Goal: Information Seeking & Learning: Learn about a topic

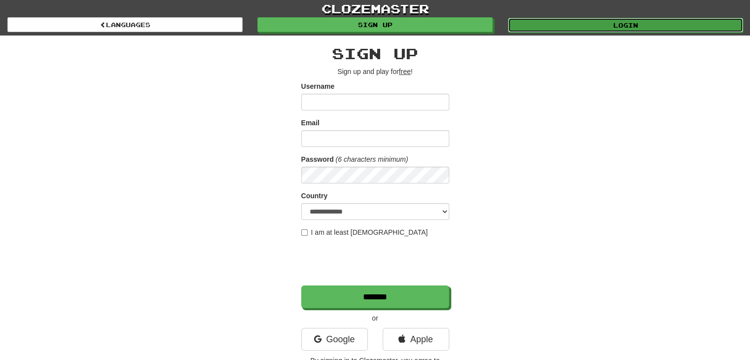
click at [558, 31] on link "Login" at bounding box center [625, 25] width 235 height 15
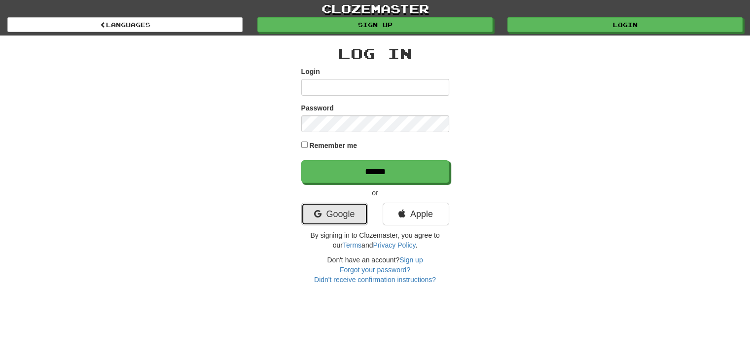
click at [332, 215] on link "Google" at bounding box center [334, 214] width 67 height 23
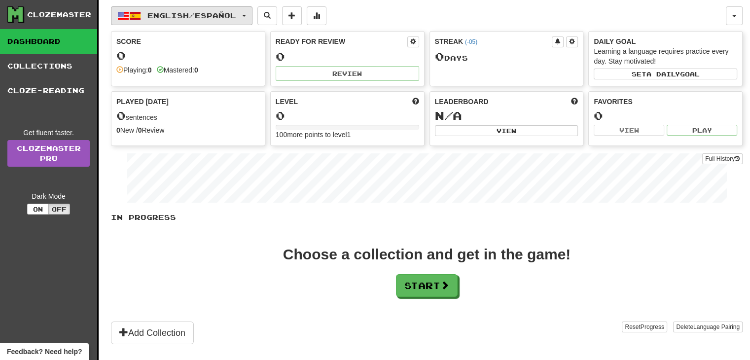
click at [222, 7] on button "English / Español" at bounding box center [182, 15] width 142 height 19
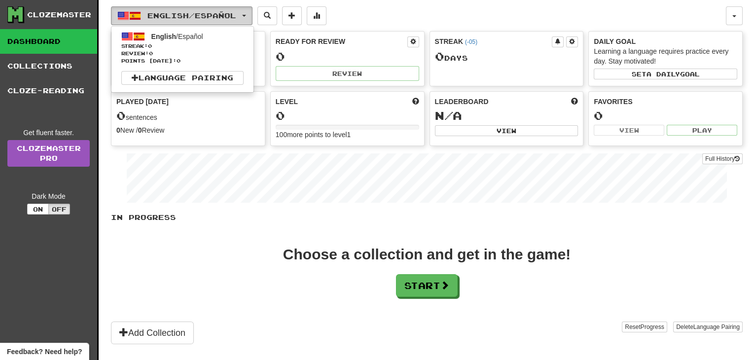
click at [244, 16] on button "English / Español" at bounding box center [182, 15] width 142 height 19
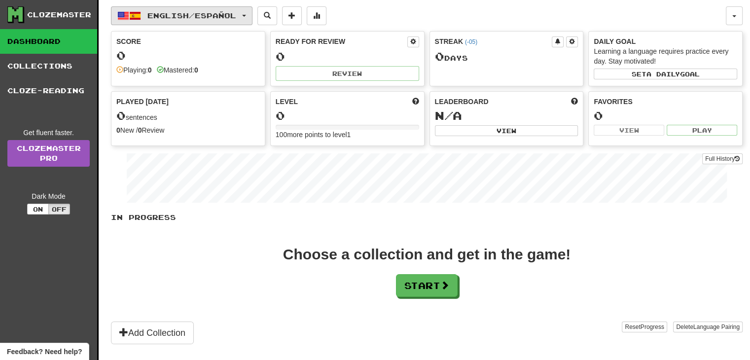
click at [244, 16] on button "English / Español" at bounding box center [182, 15] width 142 height 19
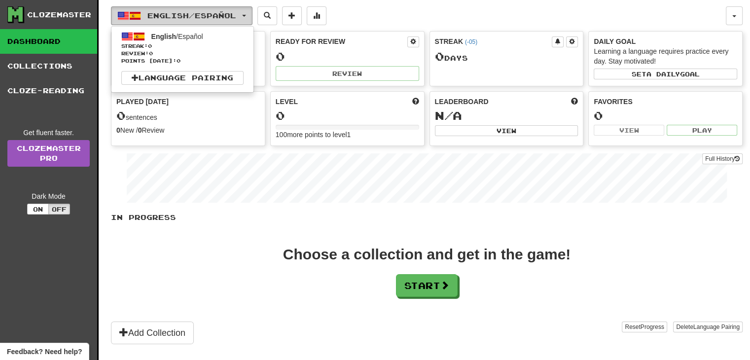
click at [244, 16] on button "English / Español" at bounding box center [182, 15] width 142 height 19
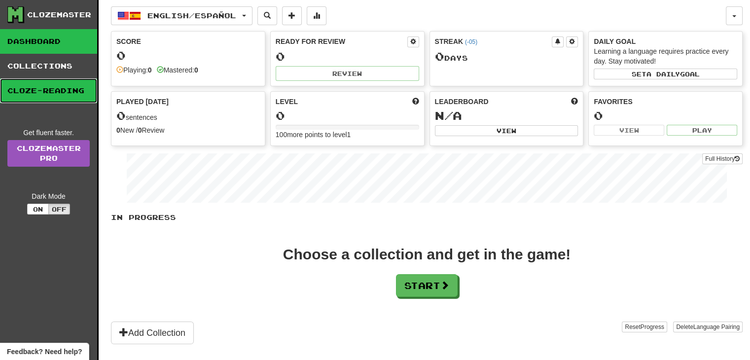
click at [57, 91] on link "Cloze-Reading" at bounding box center [48, 90] width 97 height 25
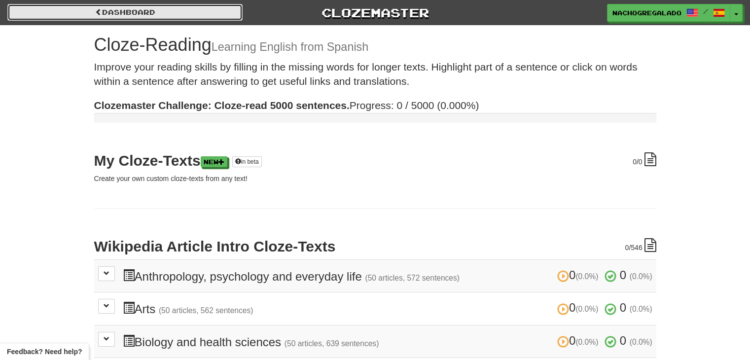
click at [106, 10] on link "Dashboard" at bounding box center [124, 12] width 235 height 17
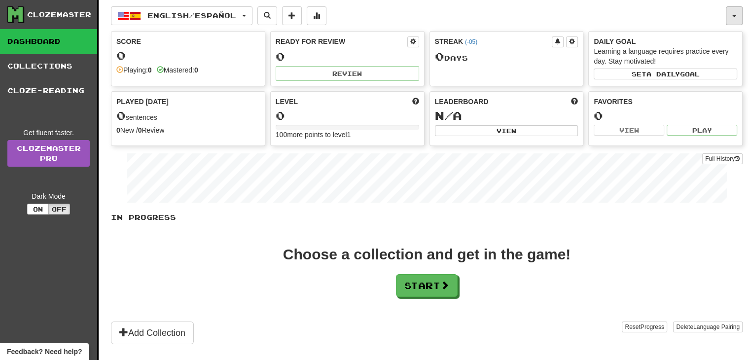
click at [731, 18] on button "button" at bounding box center [734, 15] width 17 height 19
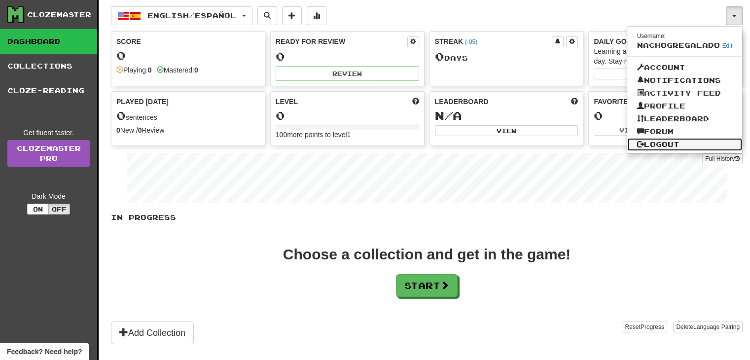
click at [675, 147] on link "Logout" at bounding box center [684, 144] width 115 height 13
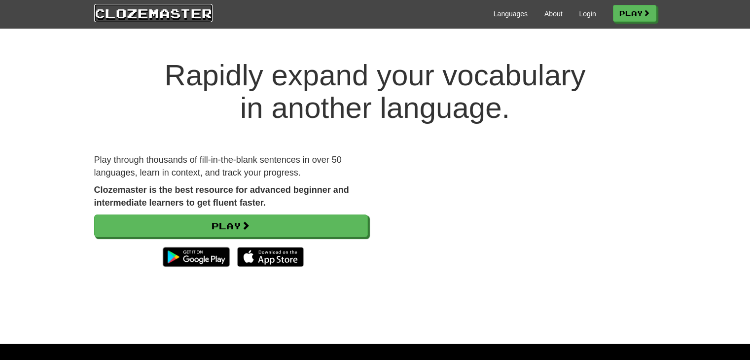
click at [155, 12] on link "Clozemaster" at bounding box center [153, 13] width 118 height 18
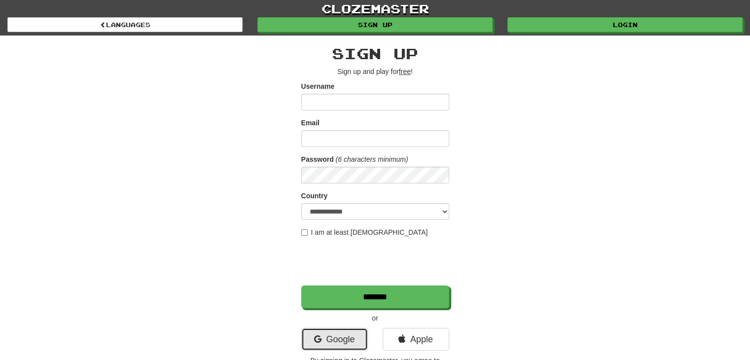
click at [342, 342] on link "Google" at bounding box center [334, 339] width 67 height 23
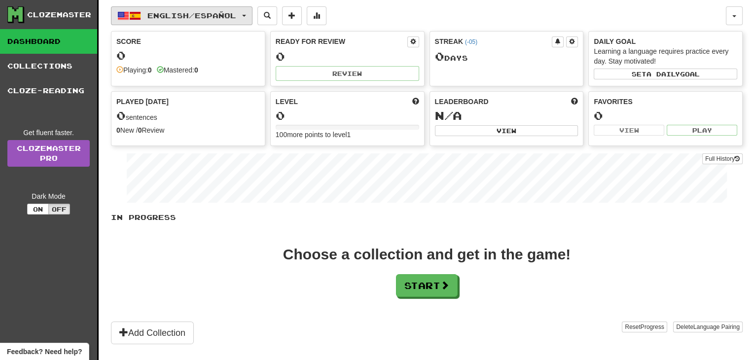
click at [236, 18] on span "English / Español" at bounding box center [191, 15] width 89 height 8
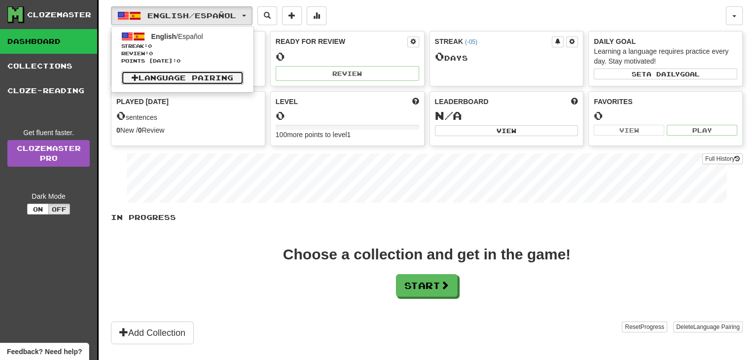
click at [227, 74] on link "Language Pairing" at bounding box center [182, 78] width 122 height 14
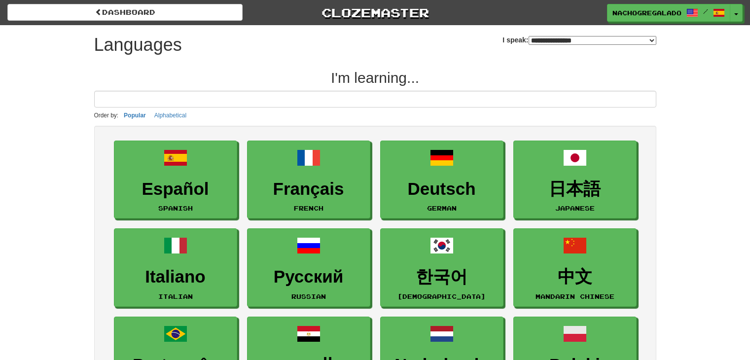
select select "*******"
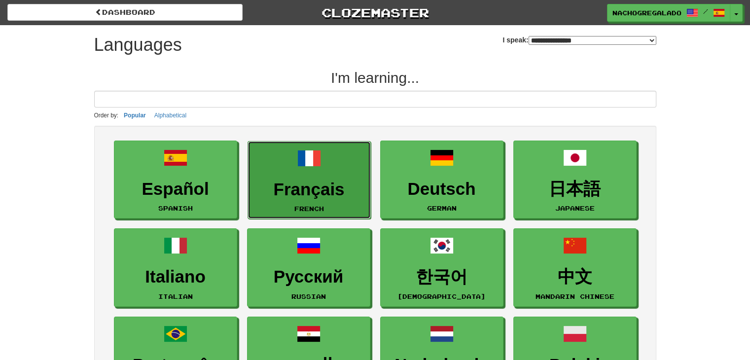
click at [327, 205] on link "Français French" at bounding box center [309, 180] width 123 height 78
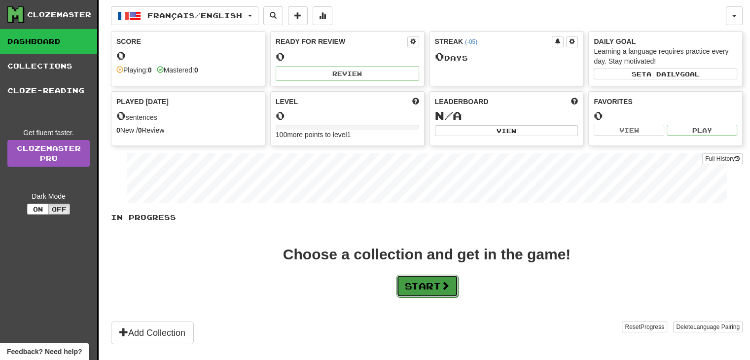
click at [434, 286] on button "Start" at bounding box center [428, 286] width 62 height 23
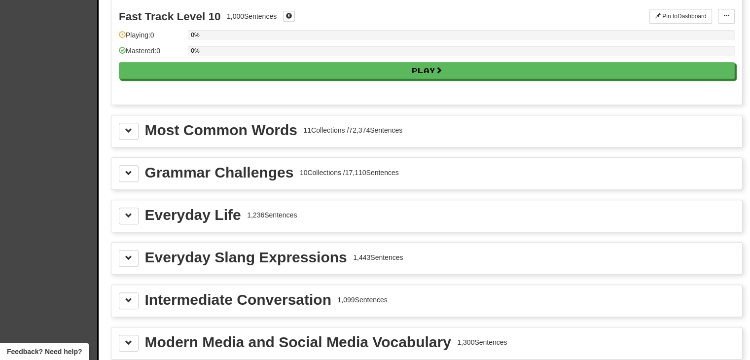
scroll to position [1010, 0]
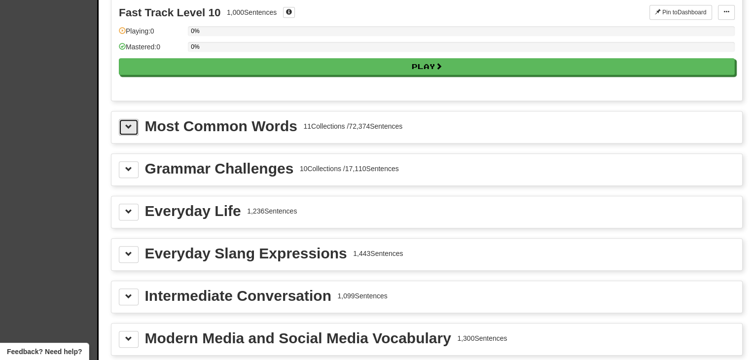
click at [130, 119] on button at bounding box center [129, 127] width 20 height 17
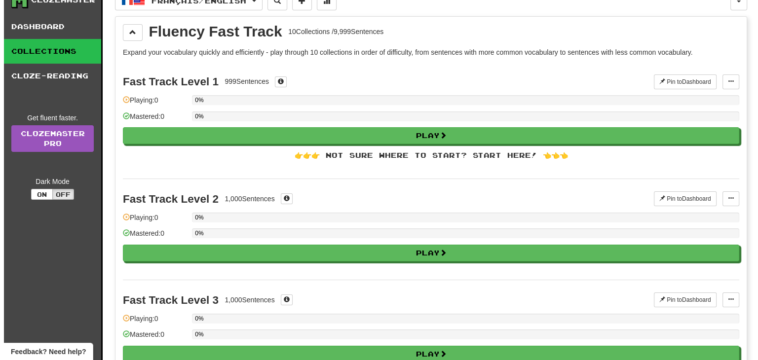
scroll to position [0, 0]
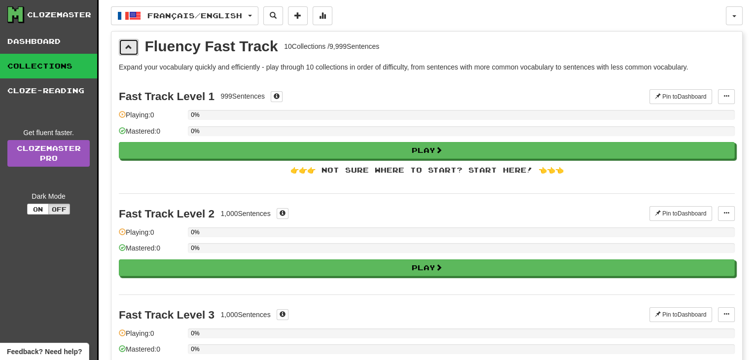
click at [124, 53] on button at bounding box center [129, 47] width 20 height 17
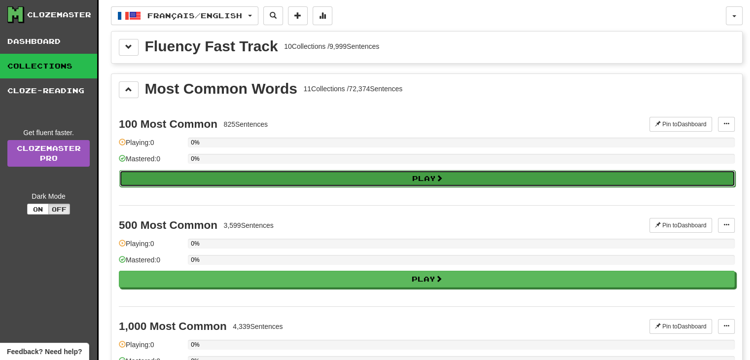
click at [432, 178] on button "Play" at bounding box center [427, 178] width 616 height 17
select select "**"
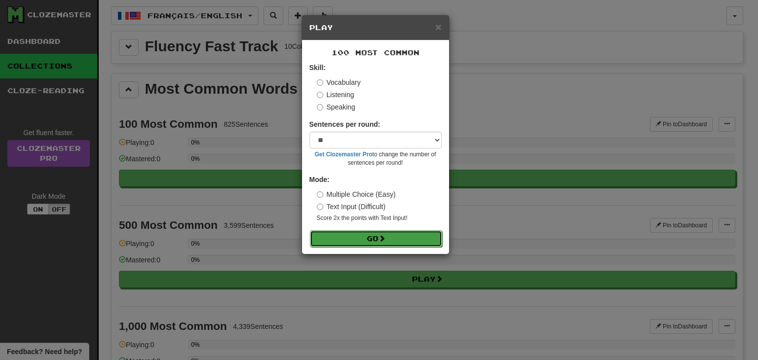
click at [407, 236] on button "Go" at bounding box center [376, 238] width 132 height 17
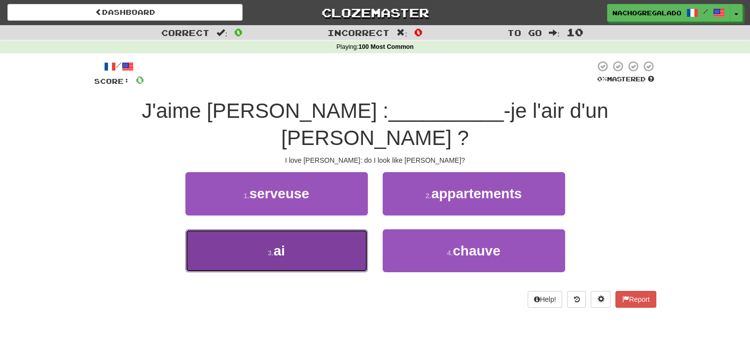
click at [341, 229] on button "3 . ai" at bounding box center [276, 250] width 183 height 43
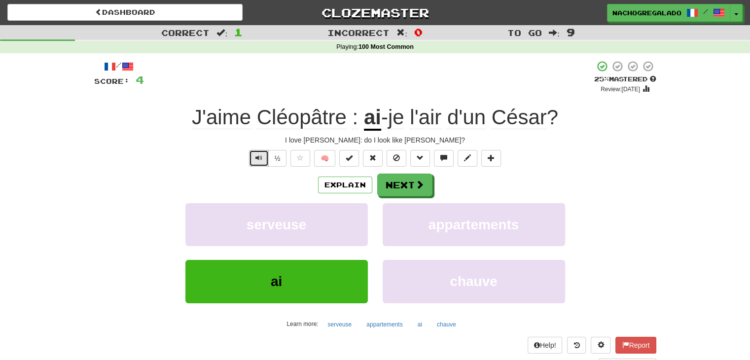
click at [262, 164] on button "Text-to-speech controls" at bounding box center [259, 158] width 20 height 17
click at [416, 181] on span at bounding box center [420, 185] width 9 height 9
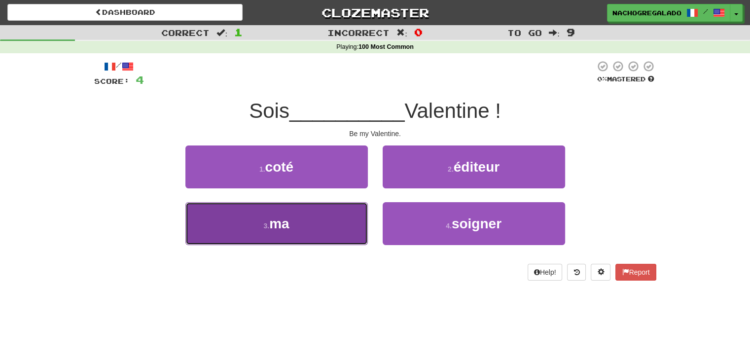
click at [307, 217] on button "3 . ma" at bounding box center [276, 223] width 183 height 43
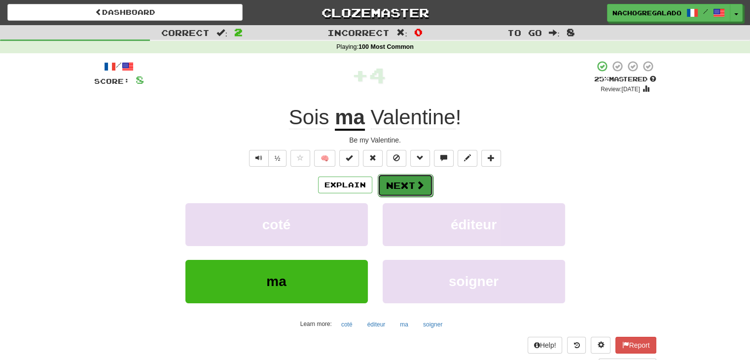
click at [398, 183] on button "Next" at bounding box center [405, 185] width 55 height 23
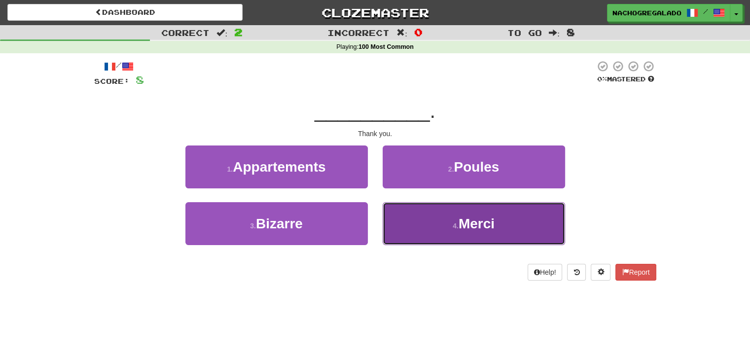
click at [416, 215] on button "4 . Merci" at bounding box center [474, 223] width 183 height 43
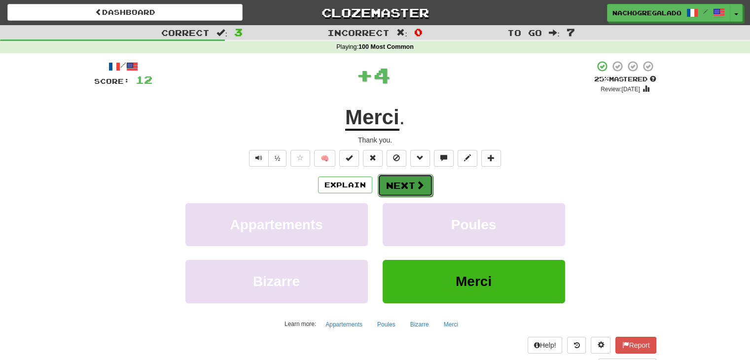
click at [388, 176] on button "Next" at bounding box center [405, 185] width 55 height 23
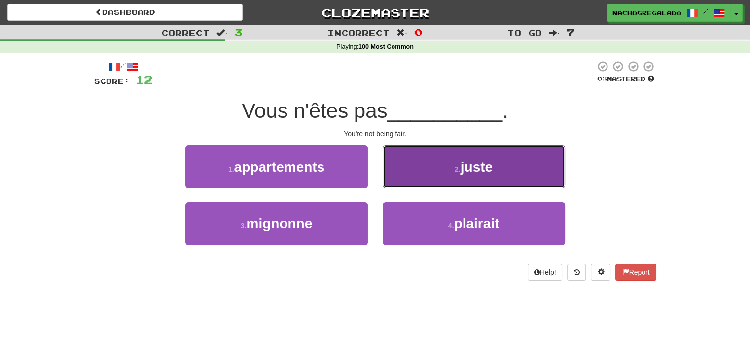
click at [424, 186] on button "2 . juste" at bounding box center [474, 167] width 183 height 43
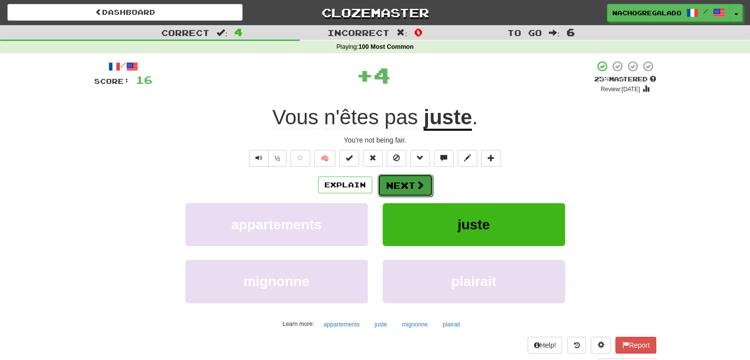
click at [417, 178] on button "Next" at bounding box center [405, 185] width 55 height 23
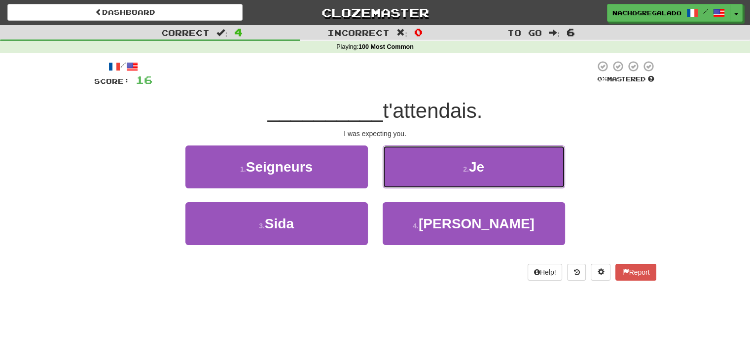
click at [417, 178] on button "2 . Je" at bounding box center [474, 167] width 183 height 43
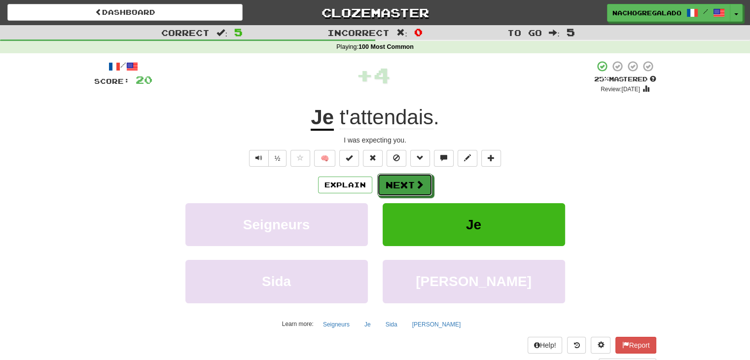
click at [417, 178] on button "Next" at bounding box center [404, 185] width 55 height 23
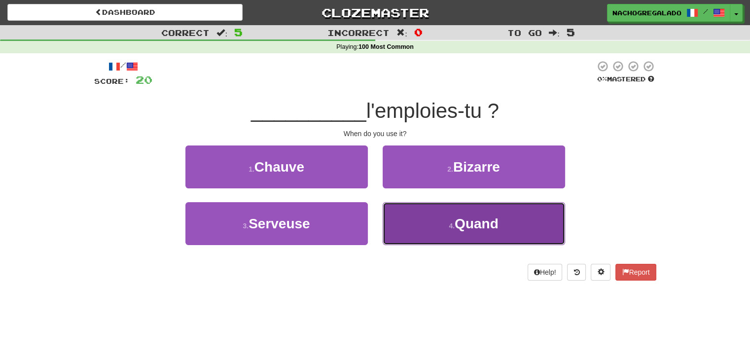
click at [432, 222] on button "4 . Quand" at bounding box center [474, 223] width 183 height 43
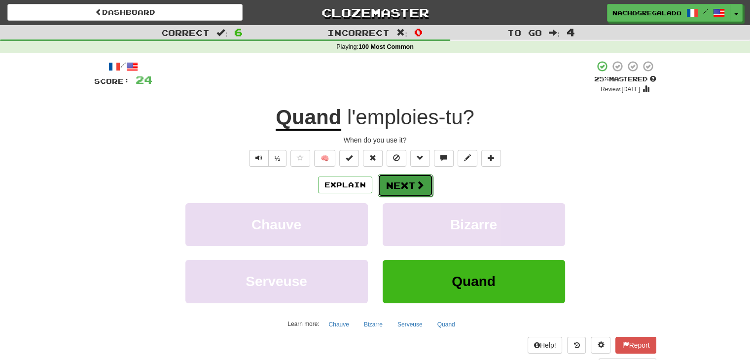
click at [411, 186] on button "Next" at bounding box center [405, 185] width 55 height 23
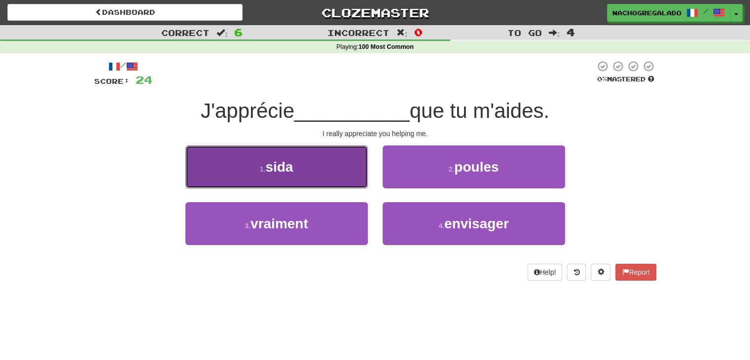
click at [313, 159] on button "1 . sida" at bounding box center [276, 167] width 183 height 43
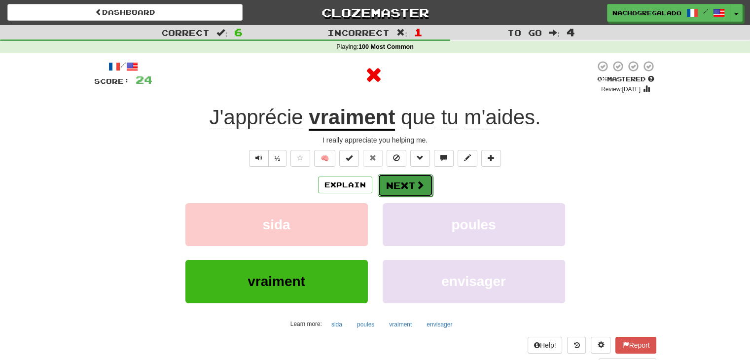
click at [408, 180] on button "Next" at bounding box center [405, 185] width 55 height 23
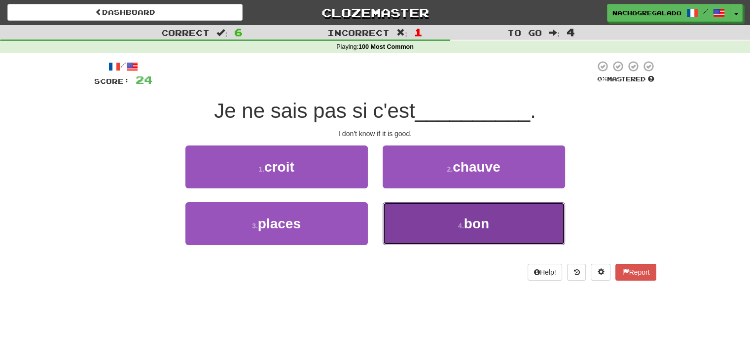
click at [470, 233] on button "4 . bon" at bounding box center [474, 223] width 183 height 43
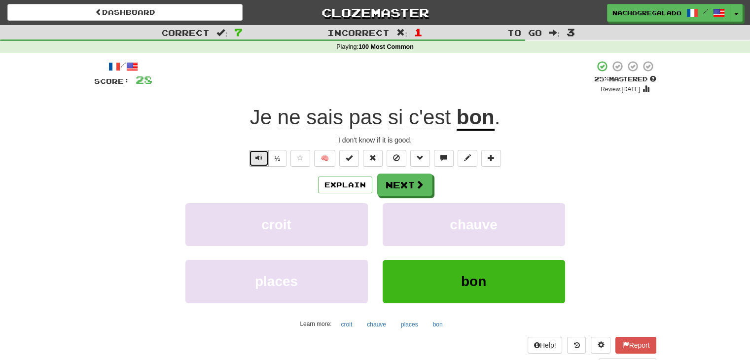
click at [264, 162] on button "Text-to-speech controls" at bounding box center [259, 158] width 20 height 17
click at [401, 192] on button "Next" at bounding box center [405, 185] width 55 height 23
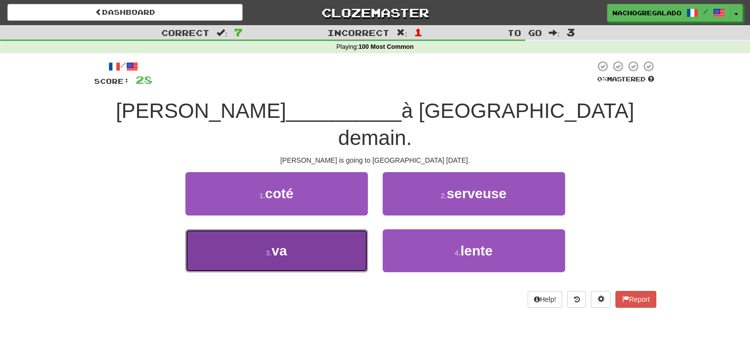
click at [313, 229] on button "3 . va" at bounding box center [276, 250] width 183 height 43
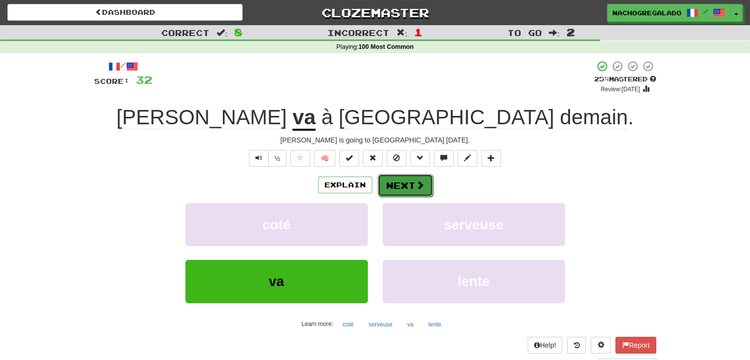
click at [412, 189] on button "Next" at bounding box center [405, 185] width 55 height 23
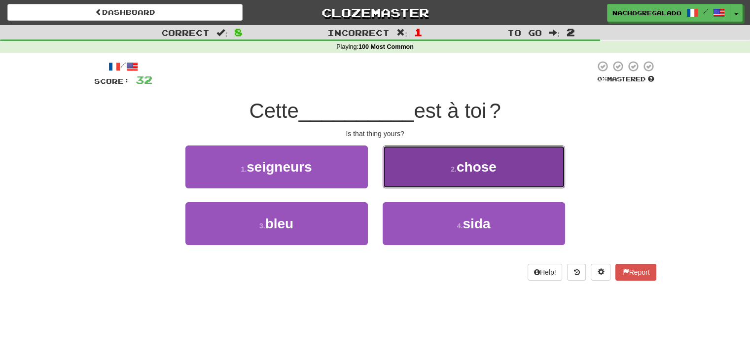
click at [427, 172] on button "2 . chose" at bounding box center [474, 167] width 183 height 43
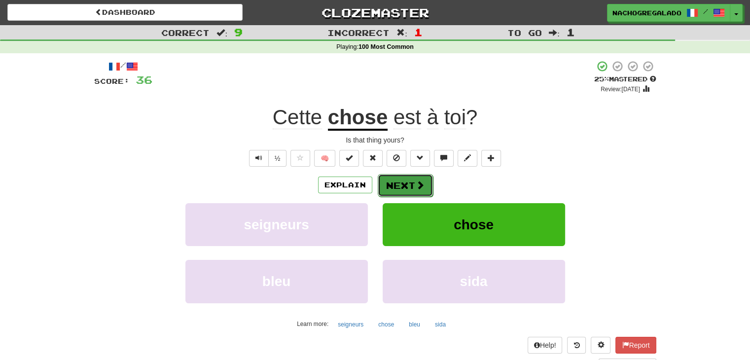
click at [425, 183] on button "Next" at bounding box center [405, 185] width 55 height 23
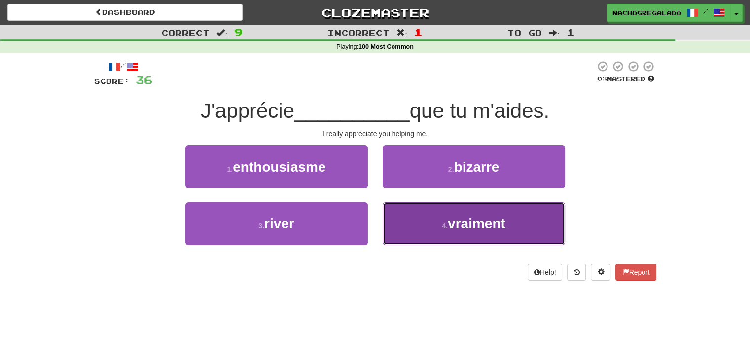
click at [428, 224] on button "4 . vraiment" at bounding box center [474, 223] width 183 height 43
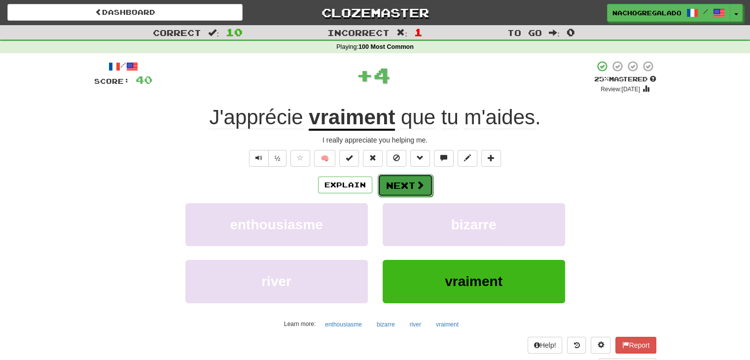
click at [413, 186] on button "Next" at bounding box center [405, 185] width 55 height 23
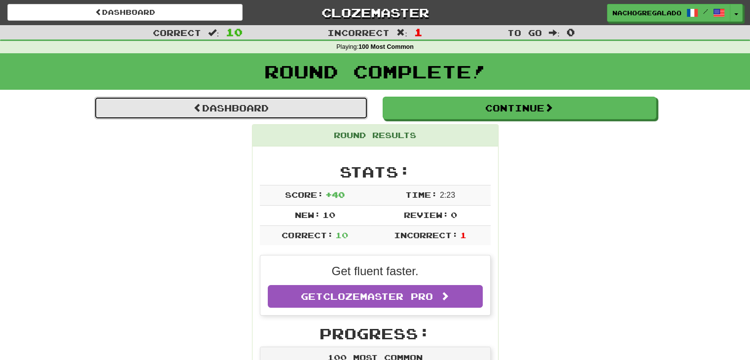
click at [287, 102] on link "Dashboard" at bounding box center [231, 108] width 274 height 23
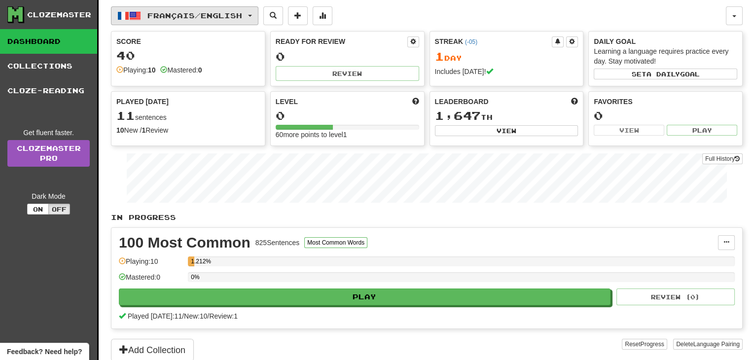
click at [144, 13] on button "Français / English" at bounding box center [184, 15] width 147 height 19
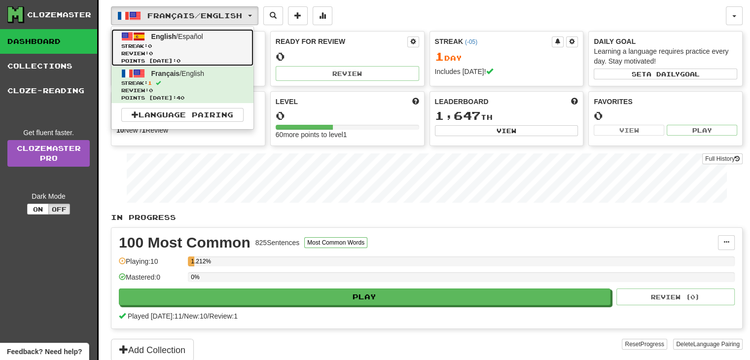
click at [170, 57] on span "Points [DATE]: 0" at bounding box center [182, 60] width 122 height 7
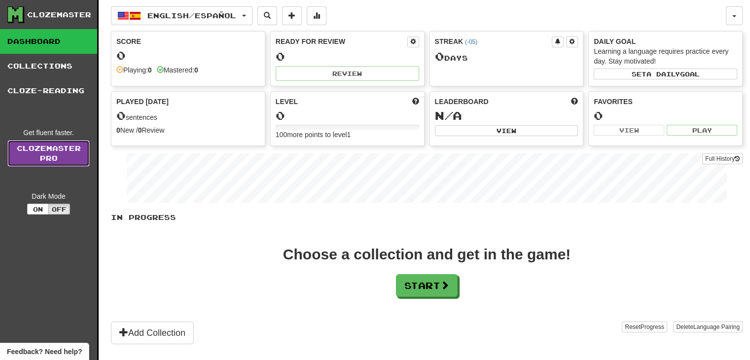
click at [49, 150] on link "Clozemaster Pro" at bounding box center [48, 153] width 82 height 27
